Goal: Communication & Community: Connect with others

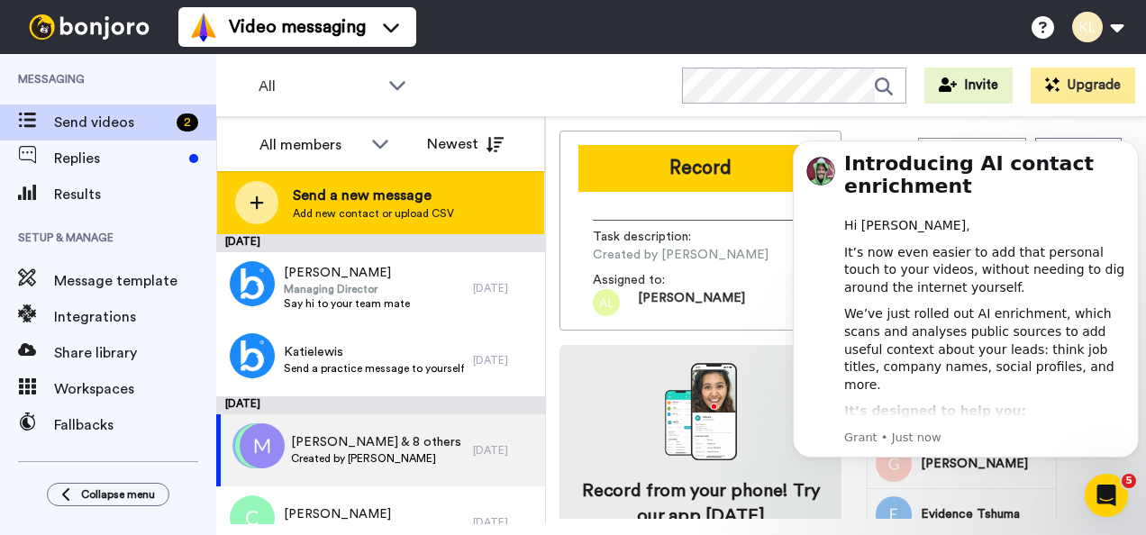
click at [315, 192] on span "Send a new message" at bounding box center [373, 196] width 161 height 22
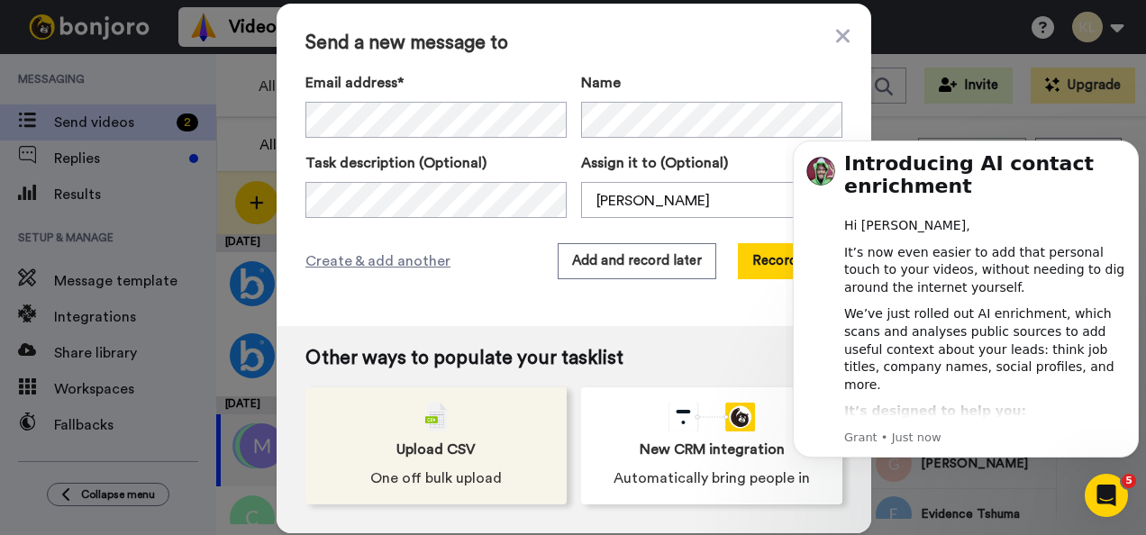
click at [418, 447] on span "Upload CSV" at bounding box center [435, 450] width 79 height 22
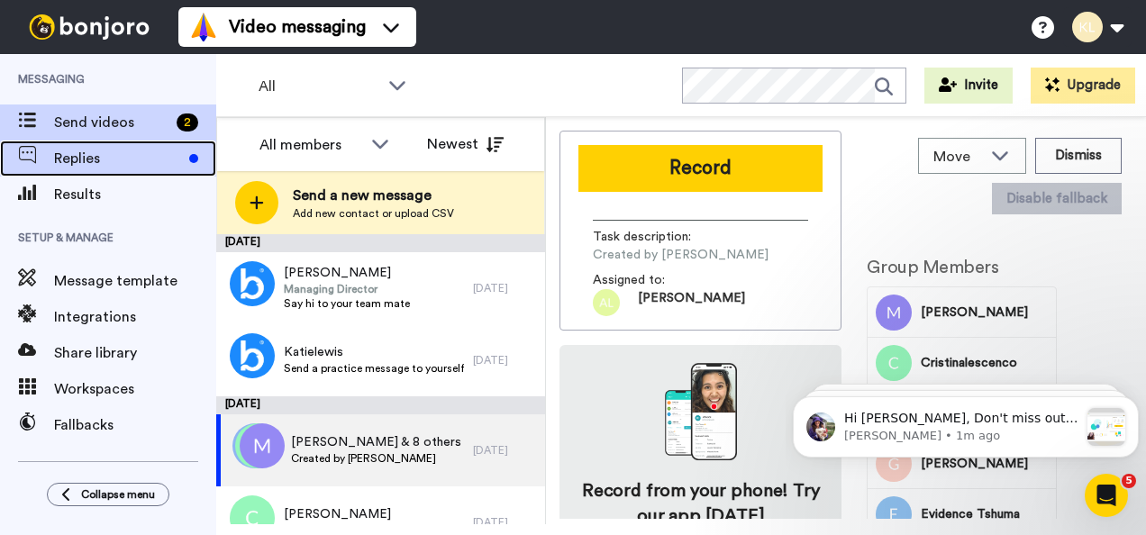
click at [114, 162] on span "Replies" at bounding box center [118, 159] width 128 height 22
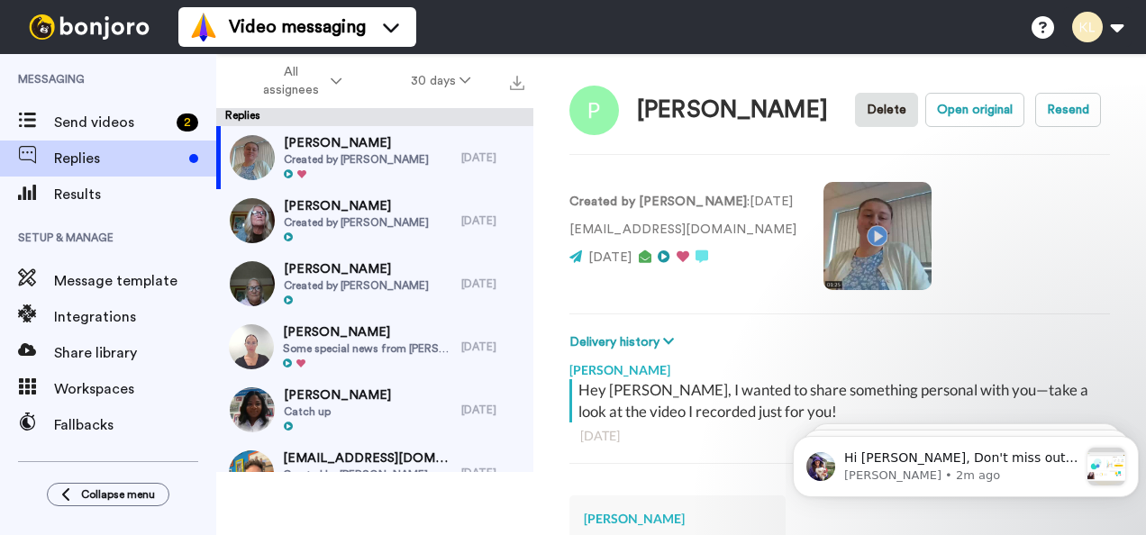
scroll to position [5, 0]
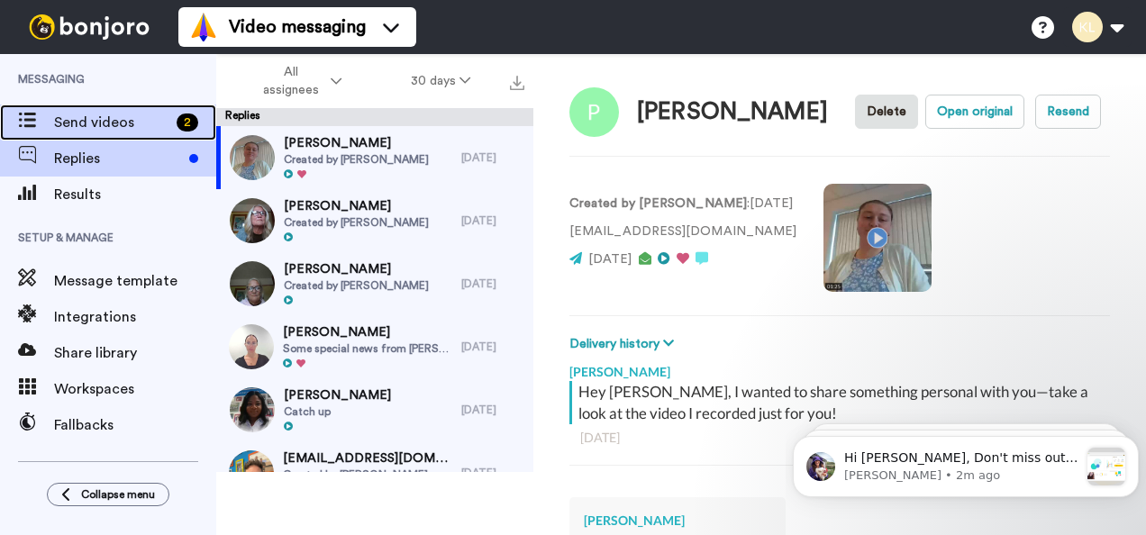
click at [27, 113] on icon at bounding box center [27, 120] width 18 height 15
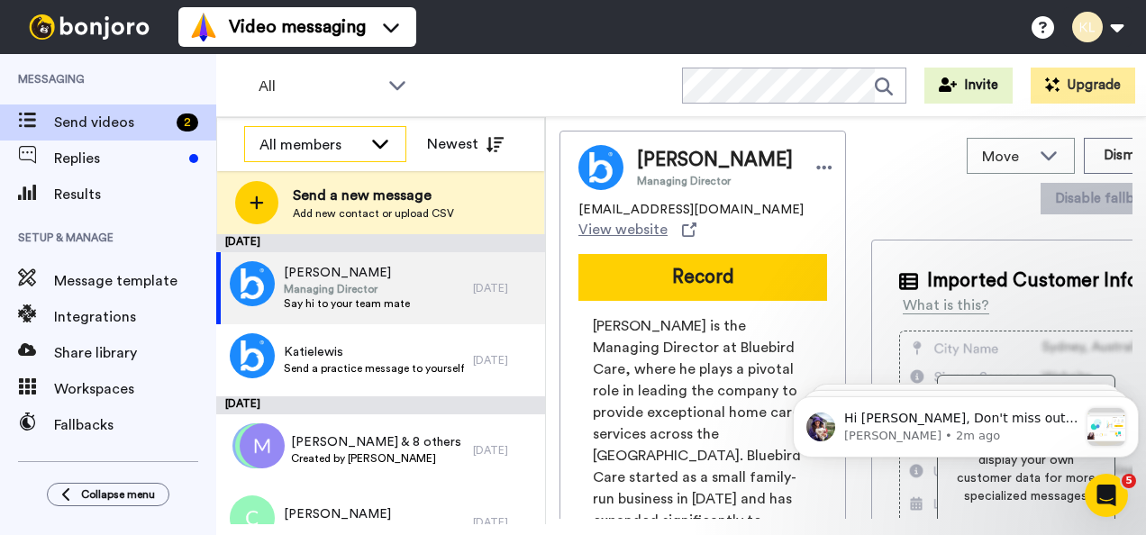
click at [378, 144] on icon at bounding box center [380, 144] width 16 height 9
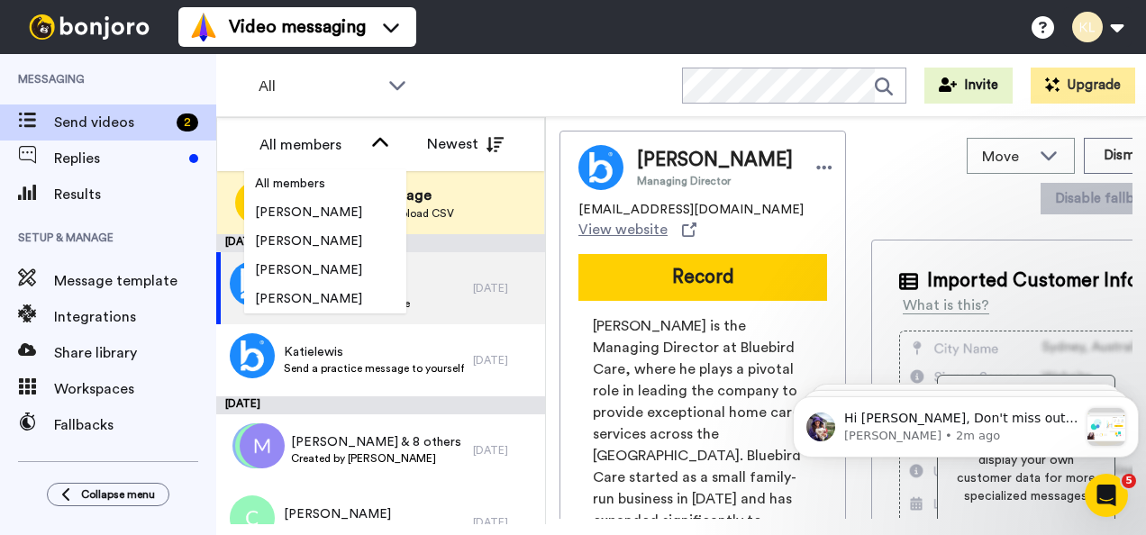
click at [455, 96] on div "All WORKSPACES View all All Default Tasks + Add a new workspace Invite Upgrade" at bounding box center [681, 85] width 930 height 63
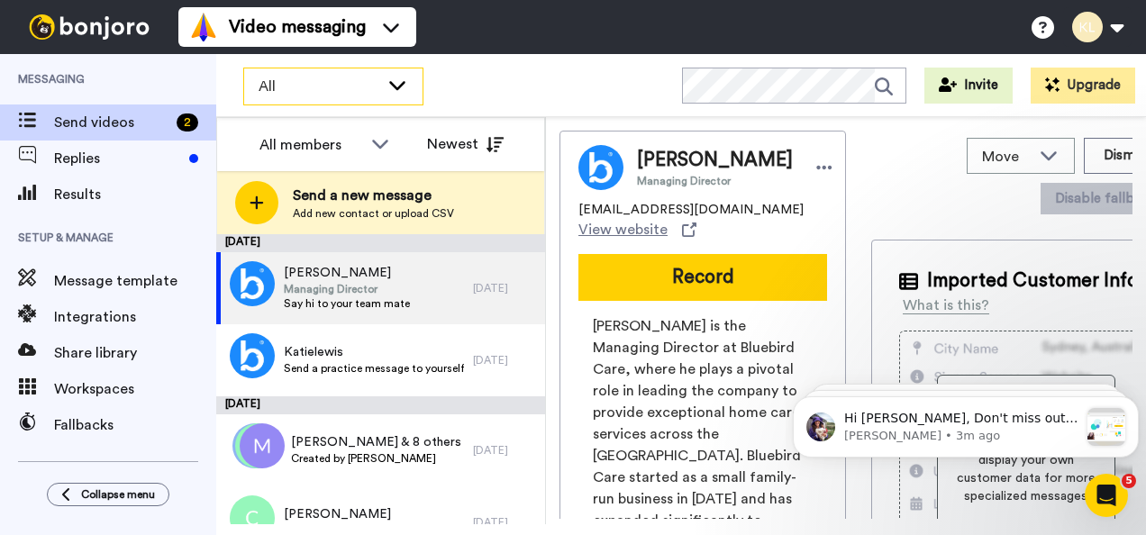
click at [391, 84] on icon at bounding box center [397, 85] width 16 height 9
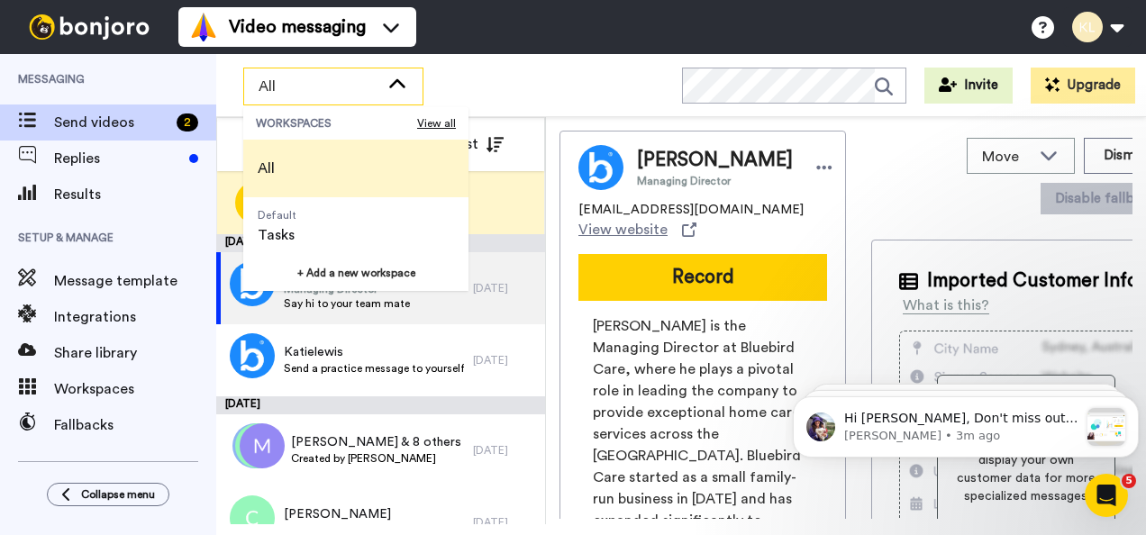
click at [391, 84] on icon at bounding box center [397, 82] width 16 height 9
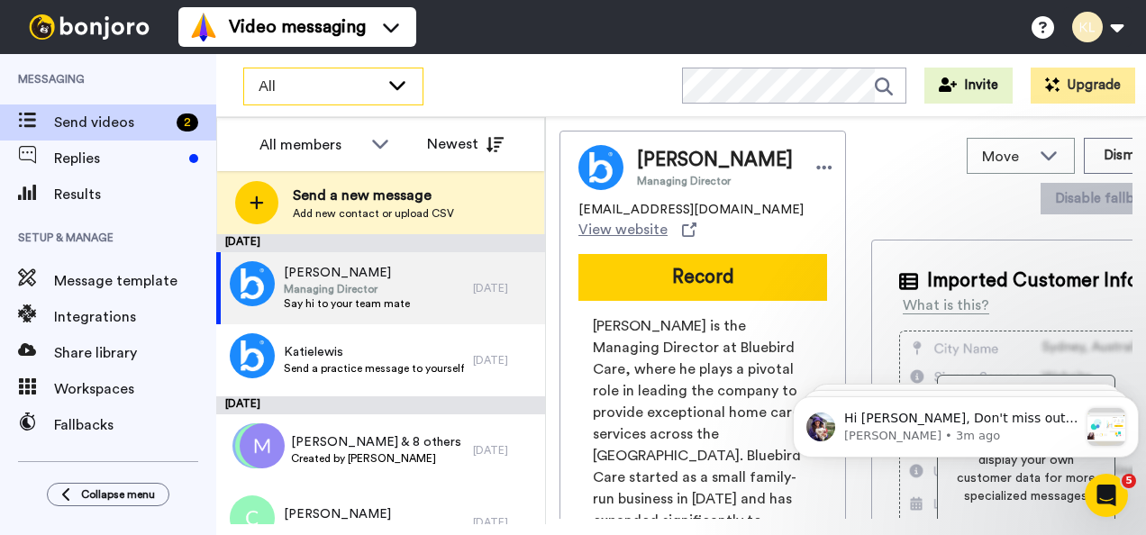
click at [391, 84] on icon at bounding box center [397, 85] width 16 height 9
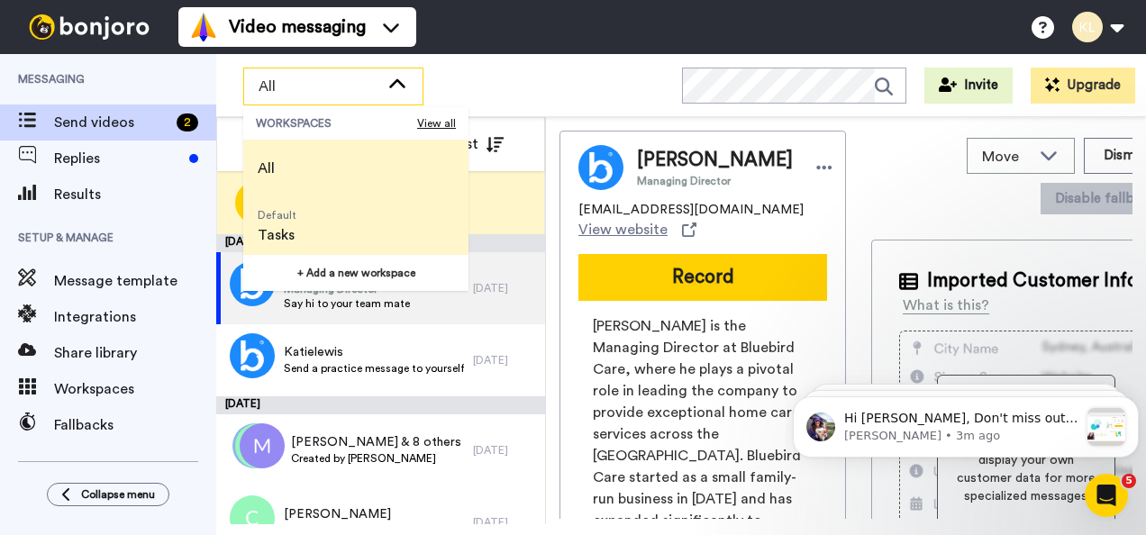
click at [361, 231] on li "Default Tasks" at bounding box center [355, 226] width 225 height 58
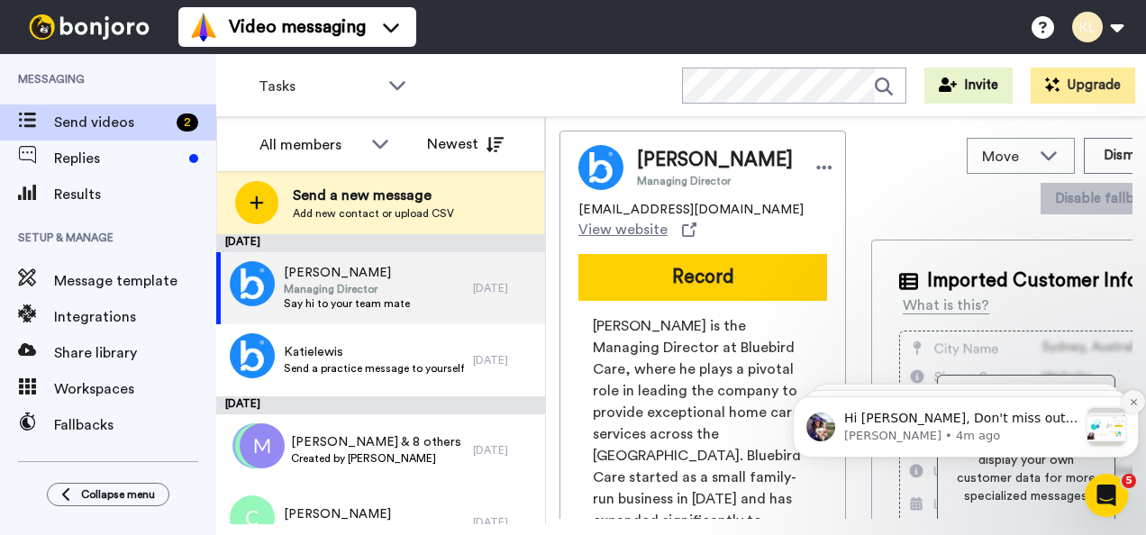
click at [1132, 405] on icon "Dismiss notification" at bounding box center [1133, 401] width 6 height 6
click at [1132, 405] on icon "Dismiss notification" at bounding box center [1134, 404] width 8 height 8
click at [1132, 405] on icon "Dismiss notification" at bounding box center [1133, 401] width 6 height 6
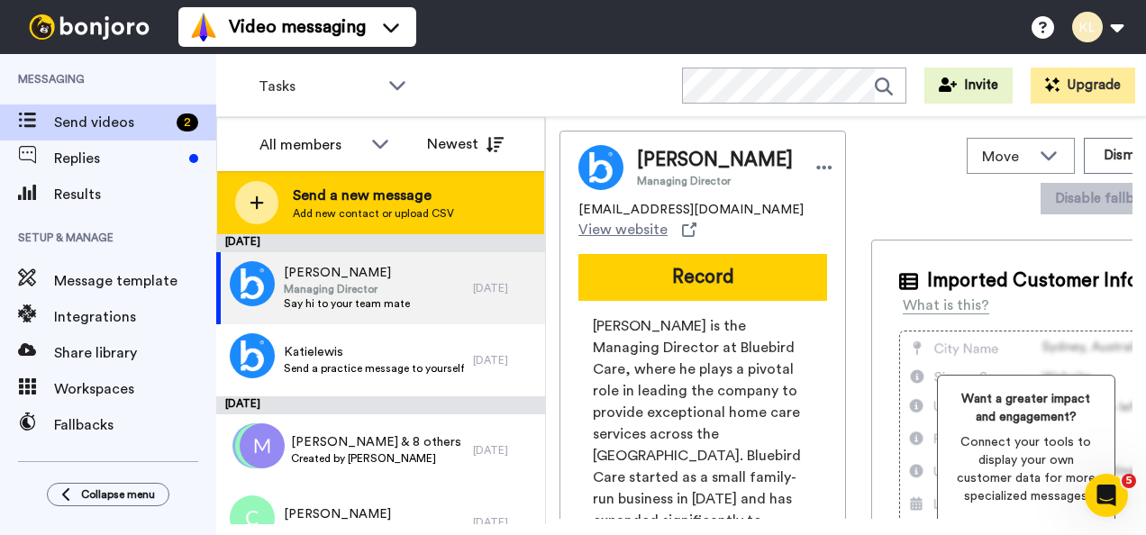
click at [411, 195] on span "Send a new message" at bounding box center [373, 196] width 161 height 22
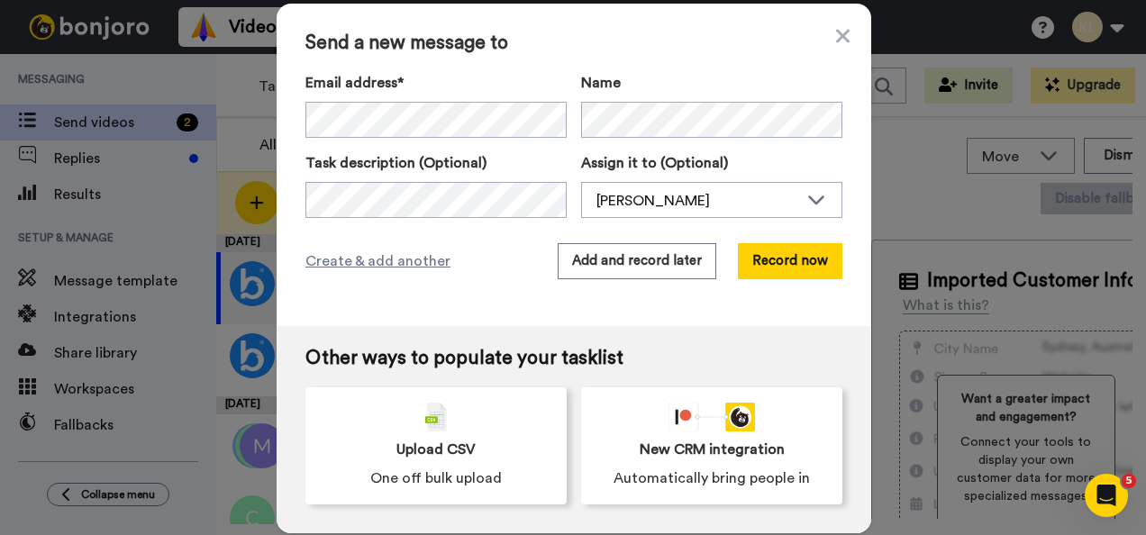
click at [808, 292] on div "Send a new message to Email address* Carol <carol.stubbs88@hotmail.co.uk> Emma …" at bounding box center [574, 165] width 595 height 323
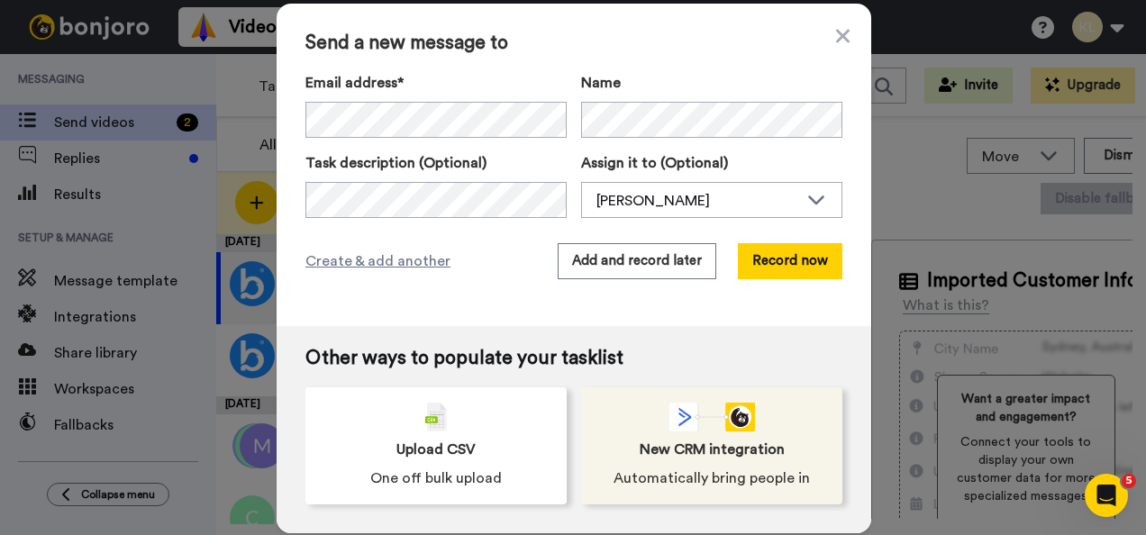
click at [710, 462] on div "New CRM integration Automatically bring people in" at bounding box center [711, 445] width 261 height 117
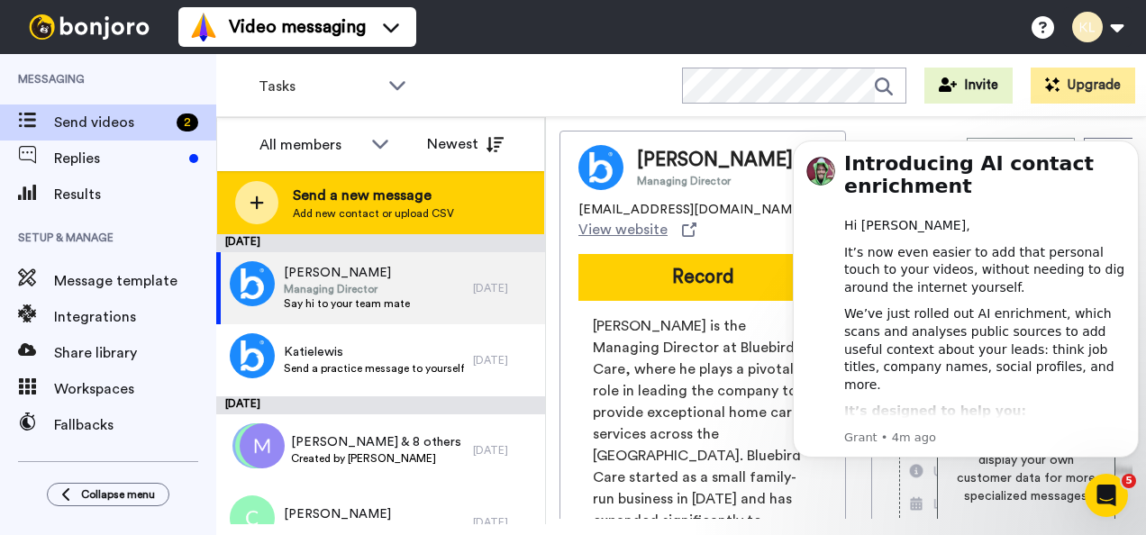
click at [378, 185] on span "Send a new message" at bounding box center [373, 196] width 161 height 22
